Goal: Information Seeking & Learning: Check status

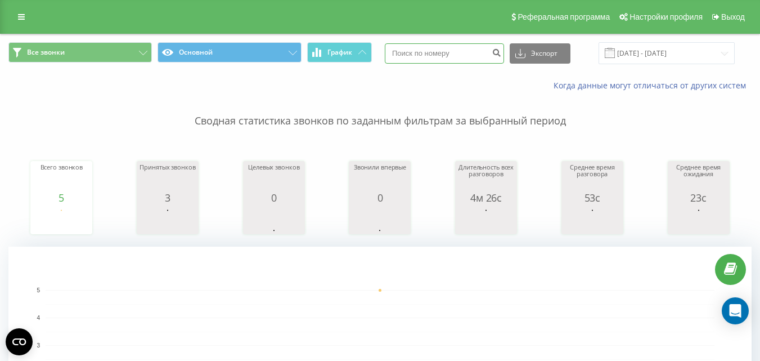
click at [431, 53] on input at bounding box center [444, 53] width 119 height 20
paste input "380663451730"
type input "380663451730"
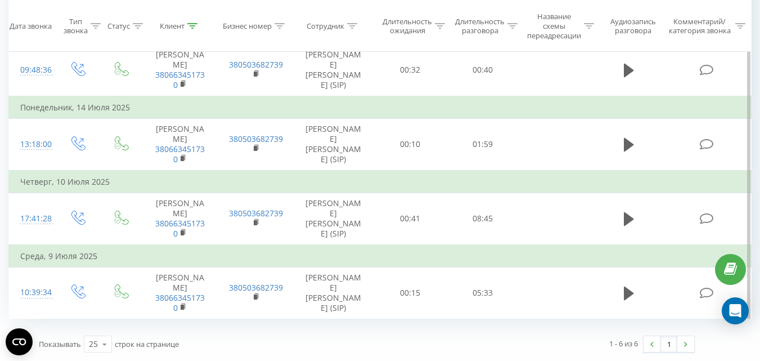
scroll to position [727, 0]
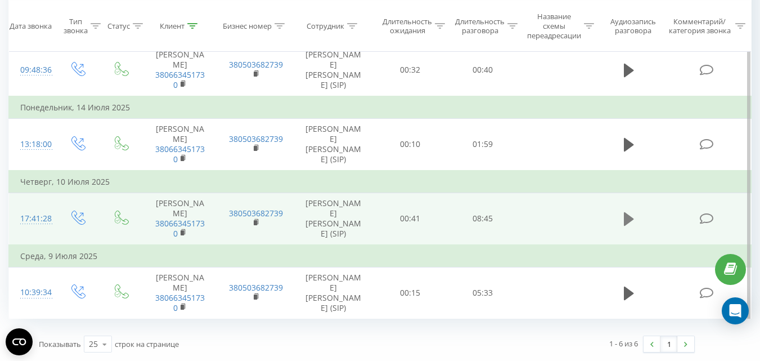
click at [624, 211] on icon at bounding box center [629, 219] width 10 height 16
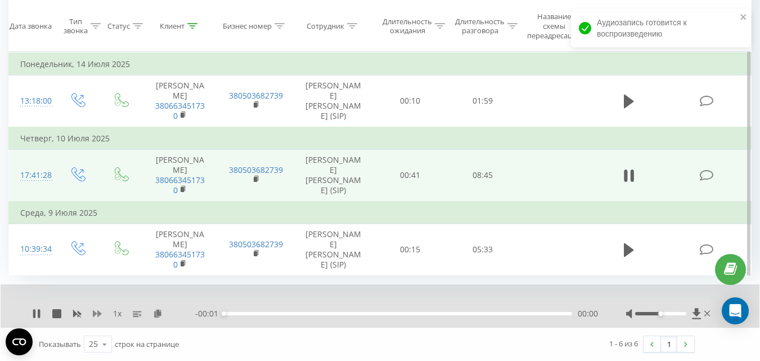
click at [98, 317] on icon at bounding box center [97, 313] width 9 height 7
click at [97, 318] on icon at bounding box center [97, 313] width 9 height 9
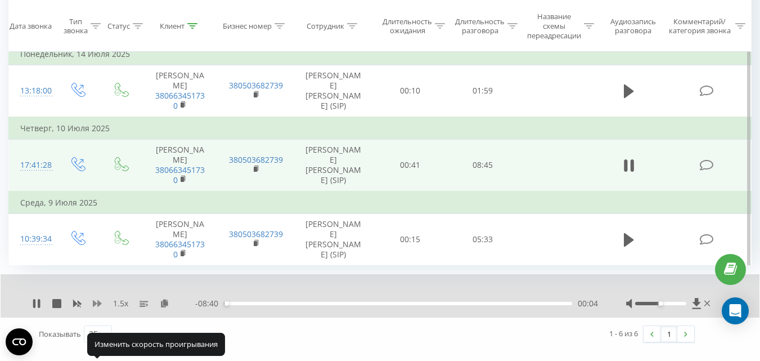
click at [98, 307] on icon at bounding box center [97, 303] width 9 height 7
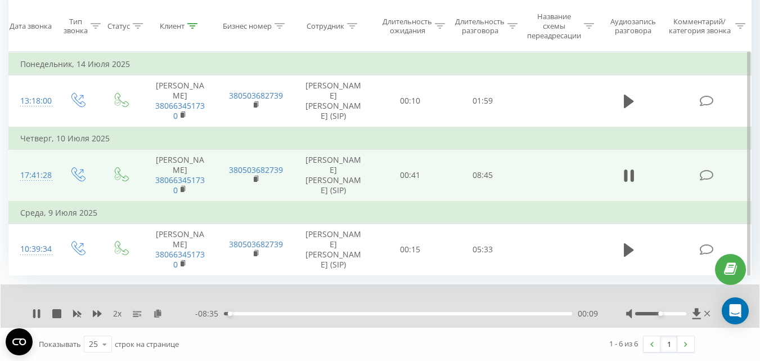
scroll to position [770, 0]
click at [32, 313] on div "2 x - 06:50 01:53 01:53" at bounding box center [380, 305] width 759 height 43
click at [36, 312] on icon at bounding box center [36, 313] width 9 height 9
